Goal: Task Accomplishment & Management: Manage account settings

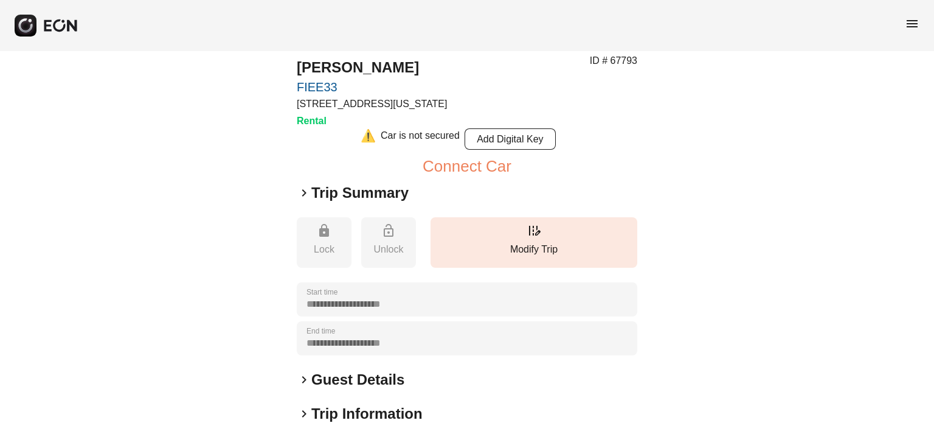
scroll to position [61, 0]
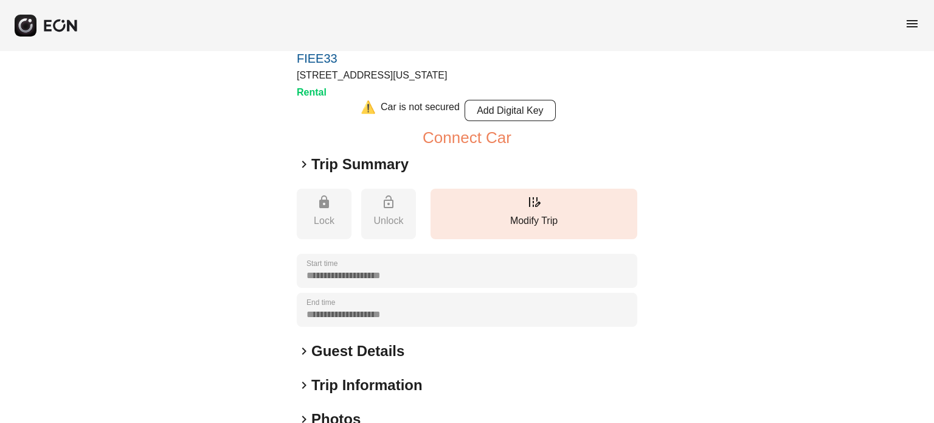
click at [15, 15] on button "button" at bounding box center [47, 26] width 64 height 22
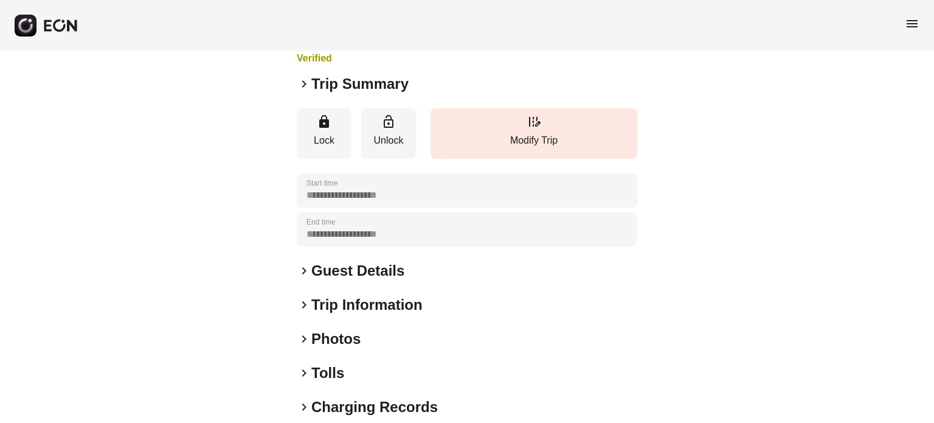
scroll to position [122, 0]
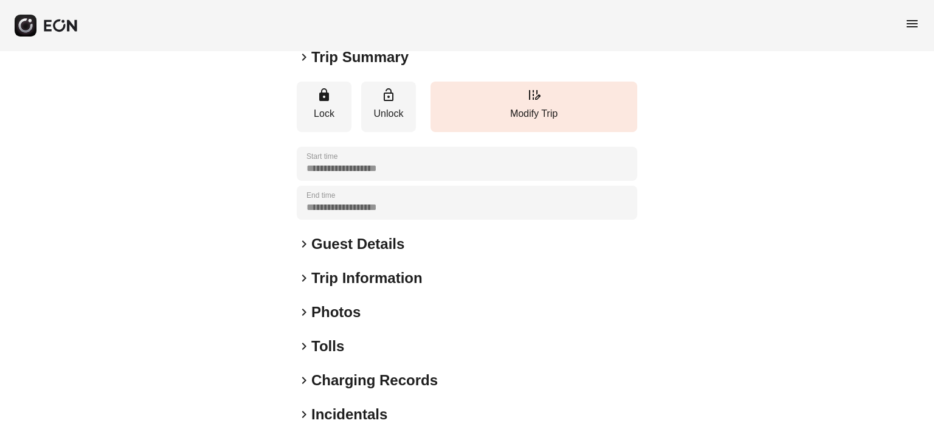
click at [332, 235] on h2 "Guest Details" at bounding box center [357, 243] width 93 height 19
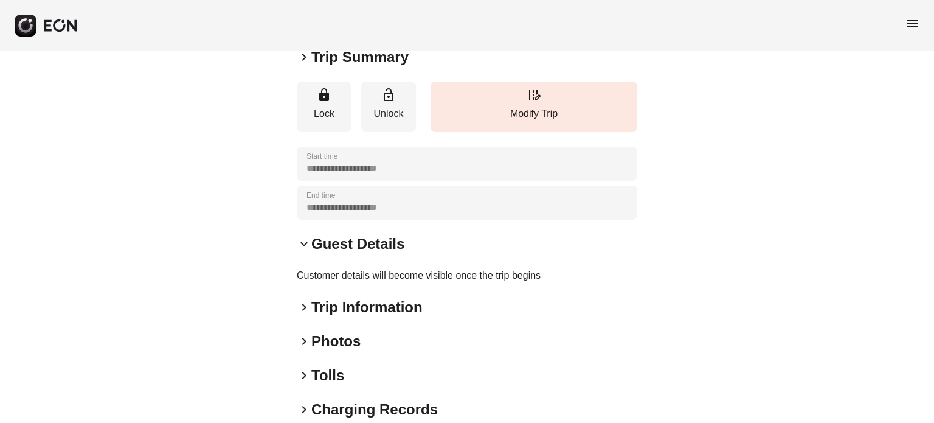
click at [332, 240] on h2 "Guest Details" at bounding box center [357, 243] width 93 height 19
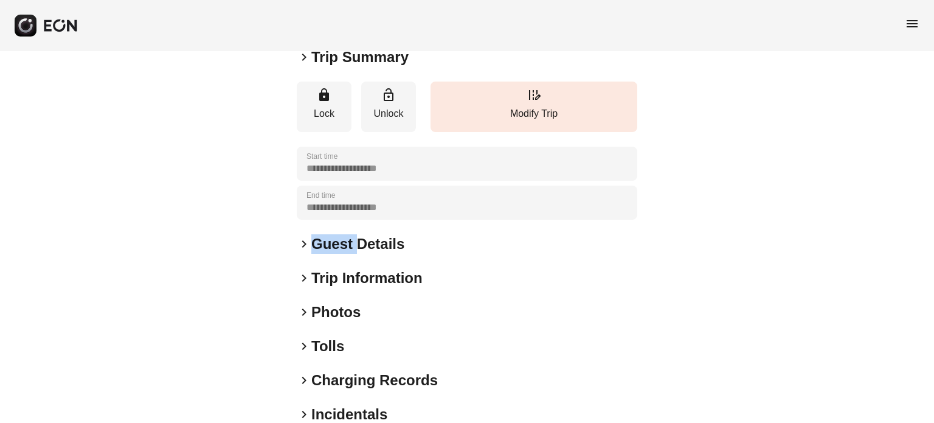
click at [332, 240] on h2 "Guest Details" at bounding box center [357, 243] width 93 height 19
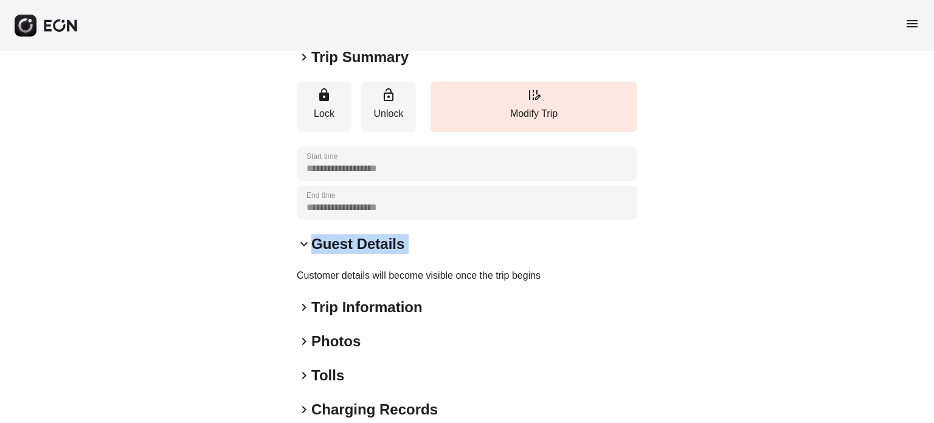
click at [332, 240] on h2 "Guest Details" at bounding box center [357, 243] width 93 height 19
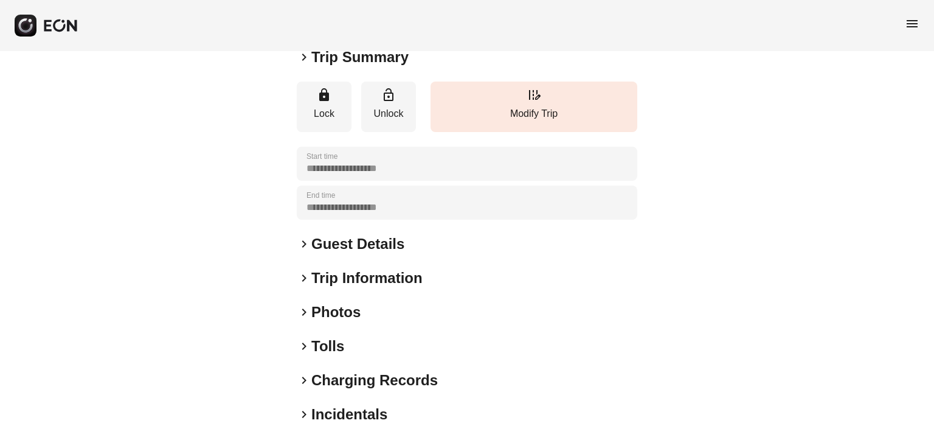
click at [204, 221] on div "**********" at bounding box center [467, 207] width 934 height 556
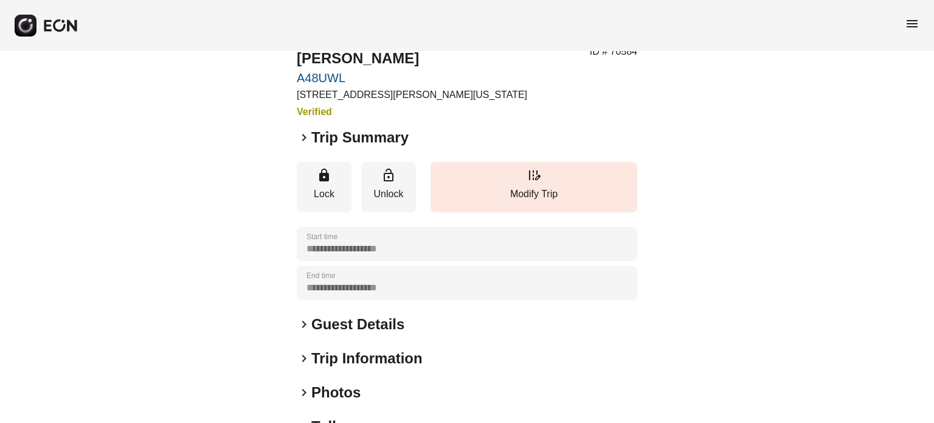
scroll to position [0, 0]
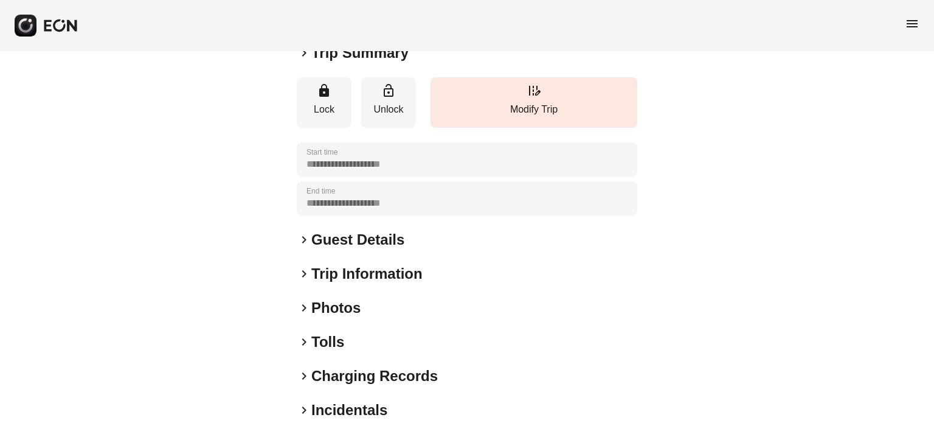
scroll to position [183, 0]
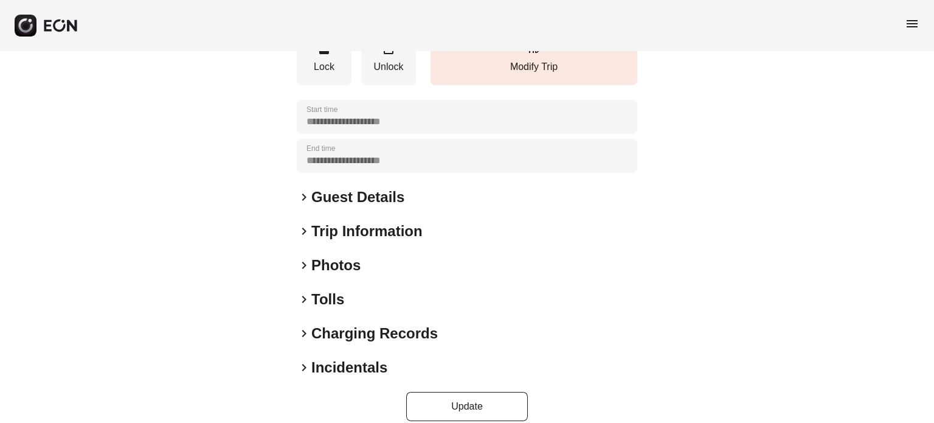
click at [334, 255] on h2 "Photos" at bounding box center [335, 264] width 49 height 19
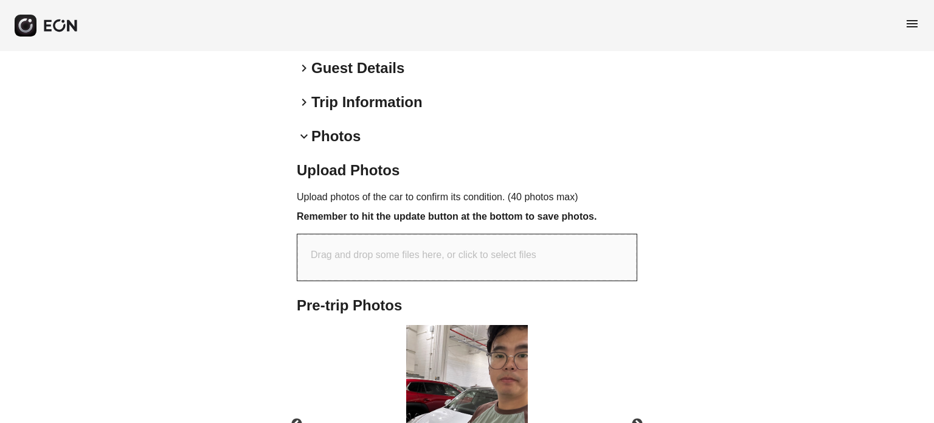
scroll to position [441, 0]
